Goal: Check status

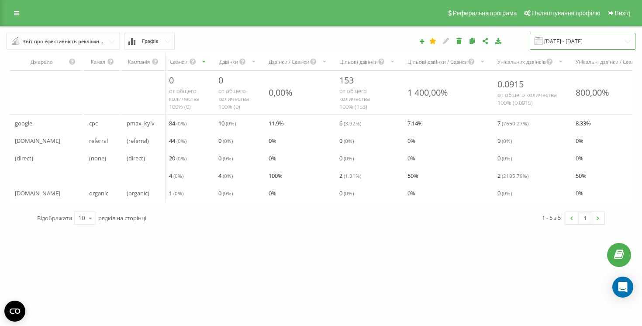
click at [563, 43] on input "[DATE] - [DATE]" at bounding box center [583, 41] width 106 height 17
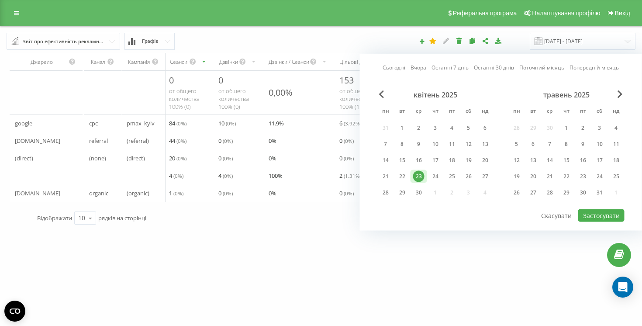
click at [425, 67] on link "Вчора" at bounding box center [419, 67] width 16 height 8
click at [613, 215] on button "Застосувати" at bounding box center [601, 215] width 46 height 13
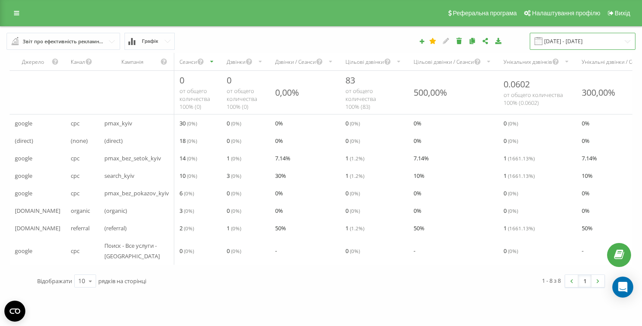
click at [573, 41] on input "[DATE] - [DATE]" at bounding box center [583, 41] width 106 height 17
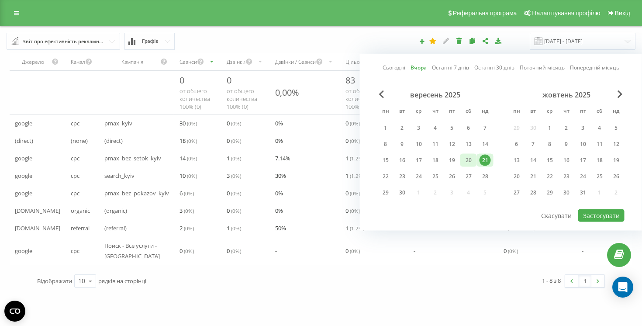
click at [471, 161] on div "20" at bounding box center [468, 160] width 11 height 11
click at [592, 213] on button "Застосувати" at bounding box center [601, 215] width 46 height 13
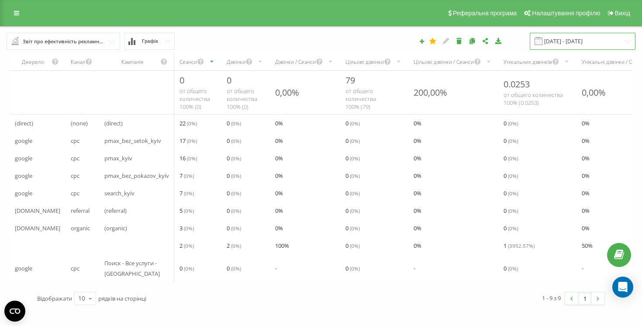
click at [579, 40] on input "[DATE] - [DATE]" at bounding box center [583, 41] width 106 height 17
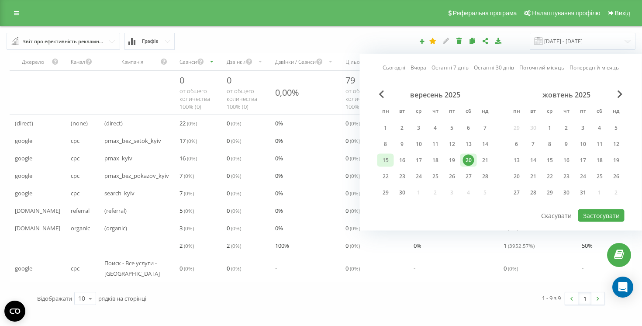
click at [380, 163] on div "15" at bounding box center [385, 160] width 11 height 11
click at [470, 160] on div "20" at bounding box center [468, 160] width 11 height 11
click at [592, 214] on button "Застосувати" at bounding box center [601, 215] width 46 height 13
type input "[DATE] - [DATE]"
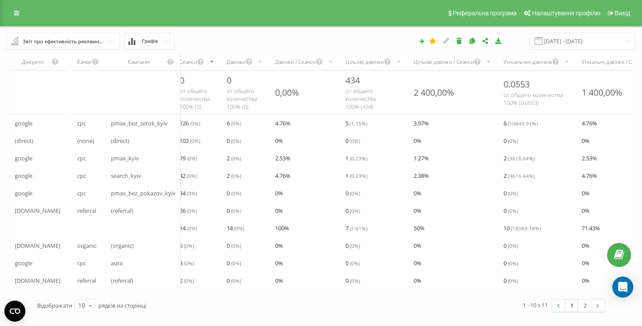
click at [521, 69] on div "Унікальних дзвінків" at bounding box center [537, 61] width 78 height 17
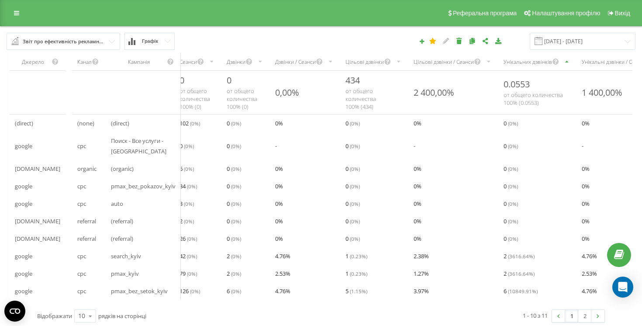
click at [523, 66] on div "Унікальних дзвінків" at bounding box center [537, 61] width 78 height 17
